Goal: Information Seeking & Learning: Learn about a topic

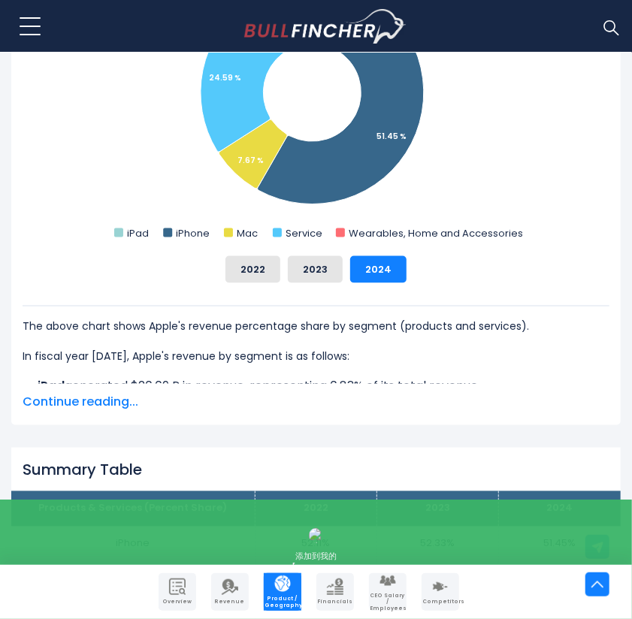
scroll to position [671, 0]
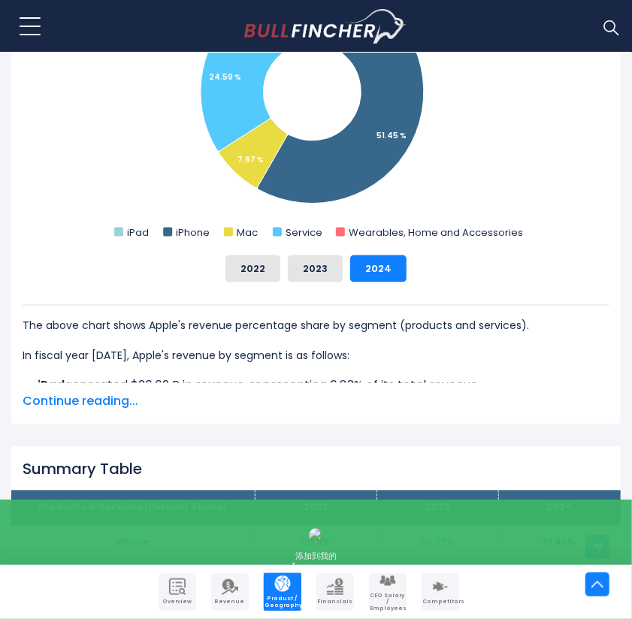
click at [89, 406] on span "Continue reading..." at bounding box center [316, 402] width 587 height 18
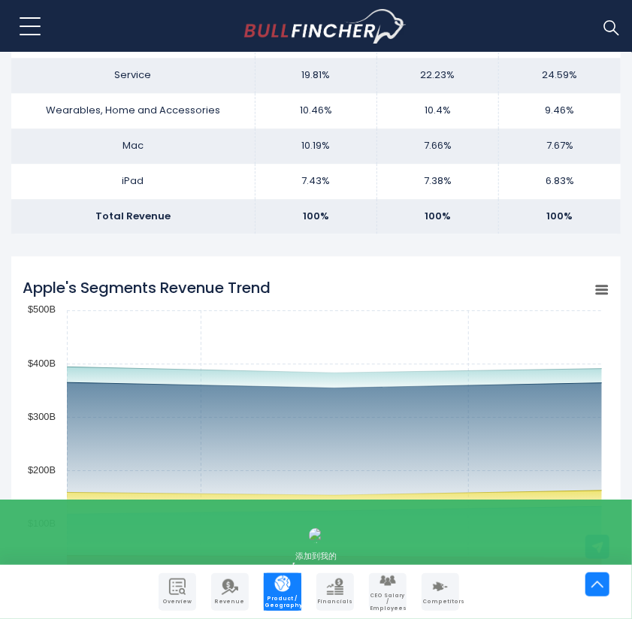
scroll to position [1338, 0]
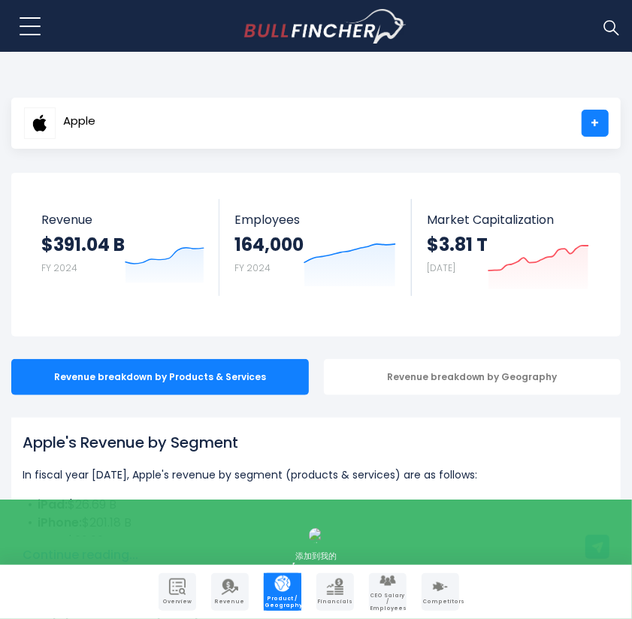
click at [330, 67] on body "Overview Revenue Product / Geography" at bounding box center [316, 309] width 632 height 619
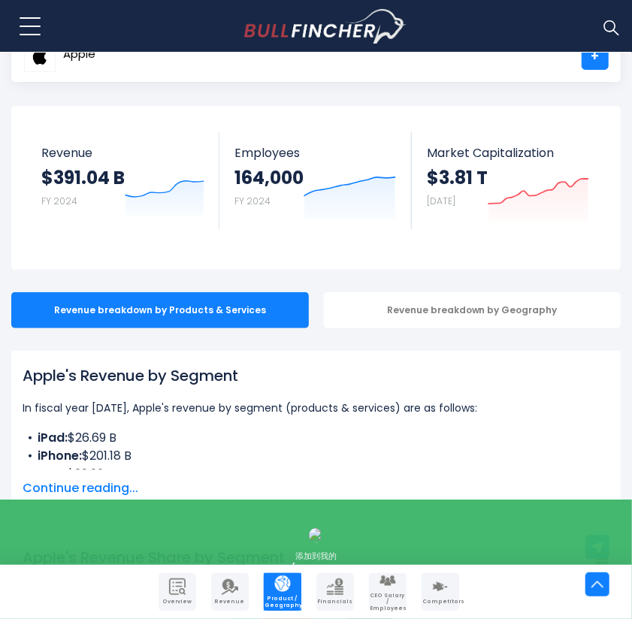
scroll to position [8, 0]
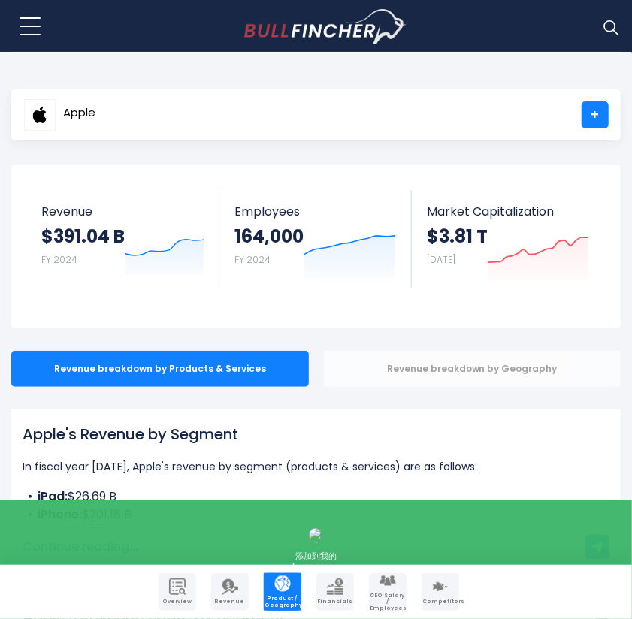
click at [495, 377] on div "Revenue breakdown by Geography" at bounding box center [473, 369] width 298 height 36
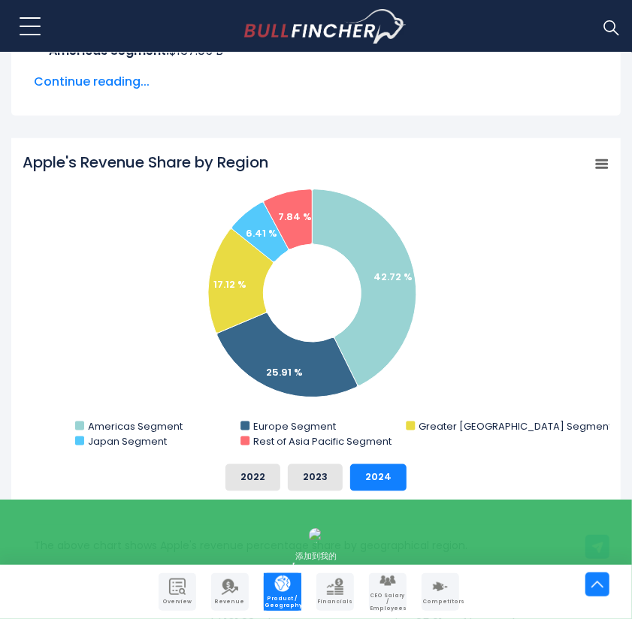
scroll to position [470, 0]
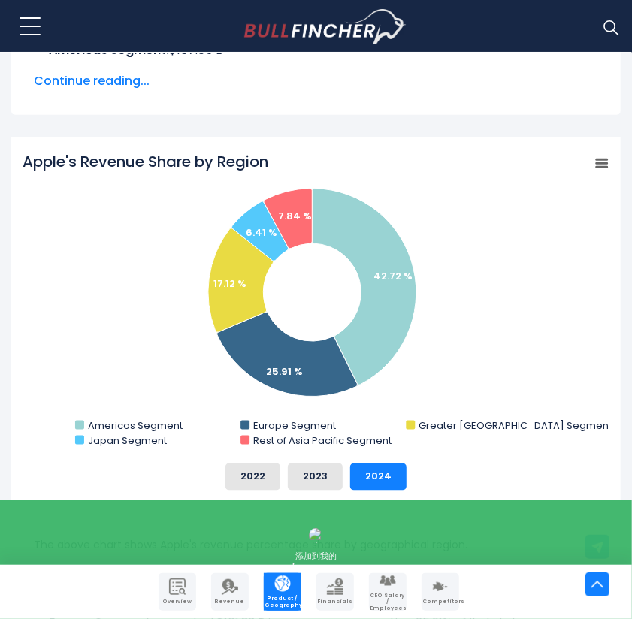
drag, startPoint x: 293, startPoint y: 162, endPoint x: 36, endPoint y: 165, distance: 257.0
click at [36, 165] on icon "Created with Highcharts [DATE] Chart context menu Apple's Revenue Share by Regi…" at bounding box center [316, 301] width 587 height 301
click at [537, 272] on rect "Apple's Revenue Share by Region" at bounding box center [316, 301] width 587 height 301
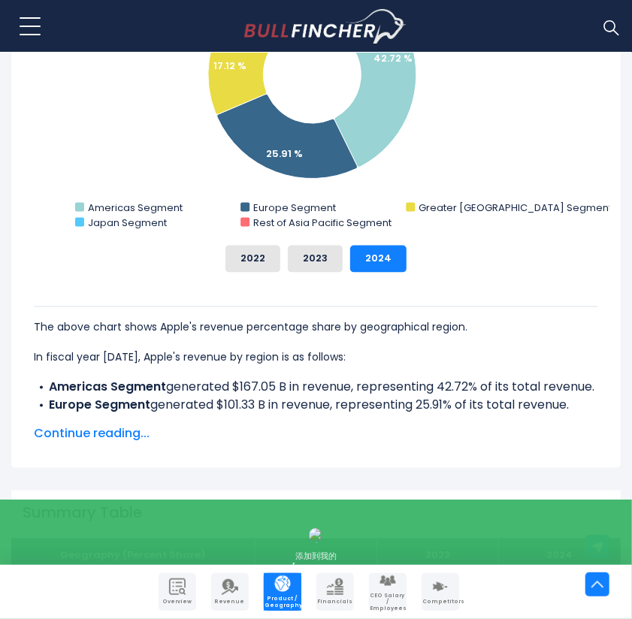
scroll to position [691, 0]
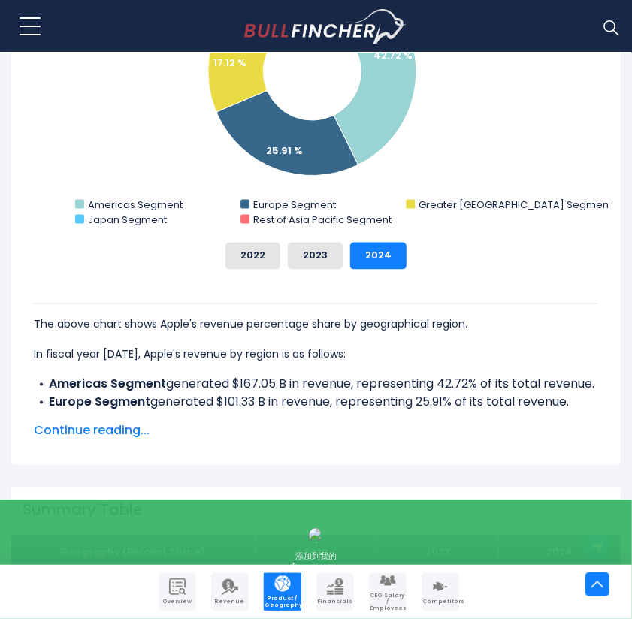
click at [90, 431] on span "Continue reading..." at bounding box center [316, 431] width 564 height 18
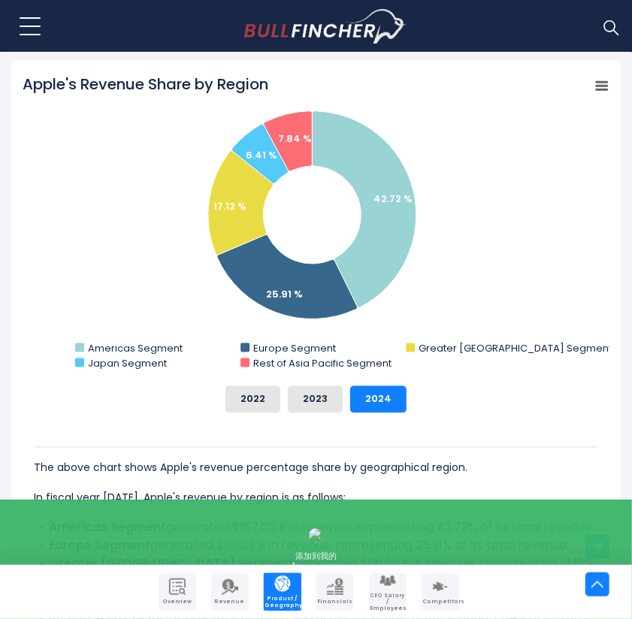
scroll to position [549, 0]
